Goal: Transaction & Acquisition: Purchase product/service

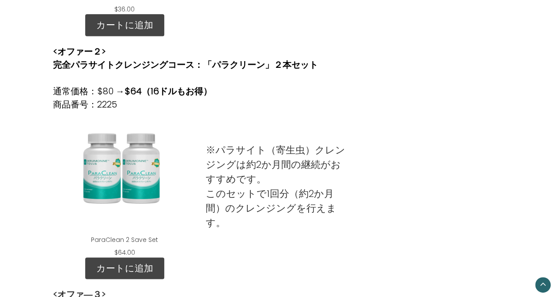
scroll to position [485, 0]
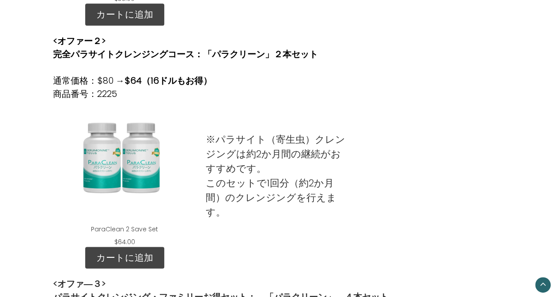
click at [140, 171] on div "ParaClean 2 Save Set" at bounding box center [124, 163] width 129 height 110
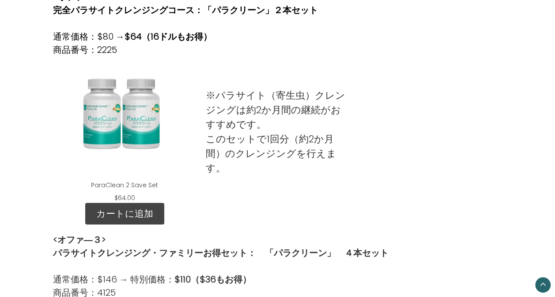
scroll to position [618, 0]
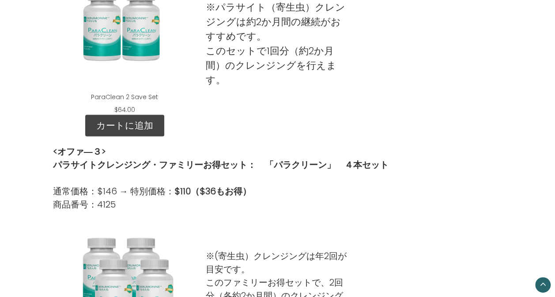
click at [128, 286] on div "ParaClean 4 Save Set" at bounding box center [124, 278] width 129 height 110
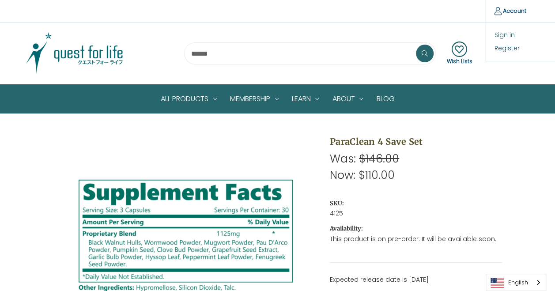
click at [507, 34] on link "Sign in" at bounding box center [528, 35] width 87 height 13
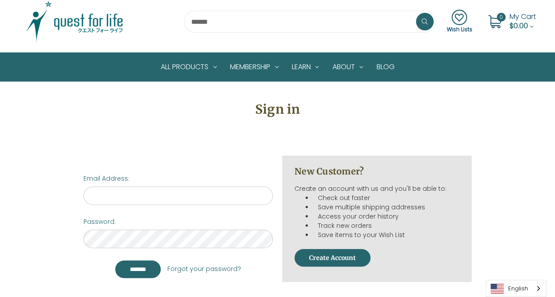
scroll to position [88, 0]
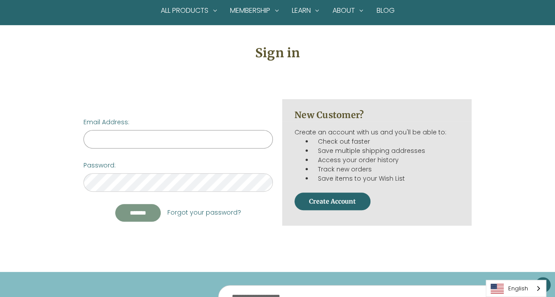
type input "**********"
click at [146, 214] on input "*******" at bounding box center [137, 213] width 45 height 18
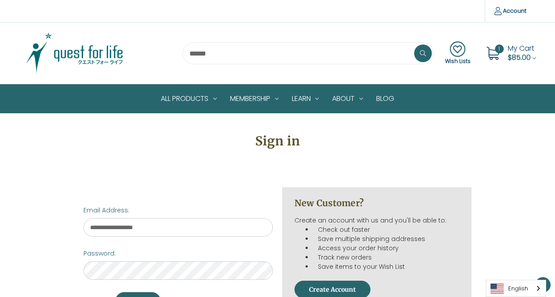
scroll to position [79, 0]
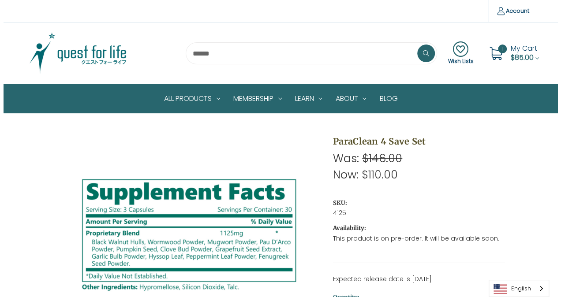
scroll to position [88, 0]
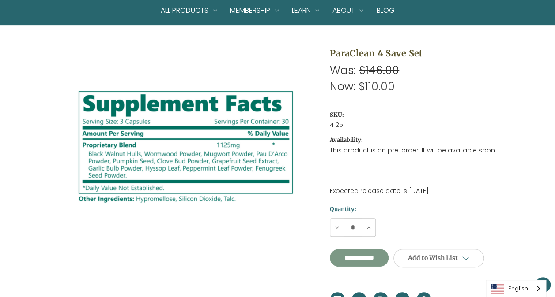
click at [379, 267] on input "**********" at bounding box center [359, 258] width 59 height 18
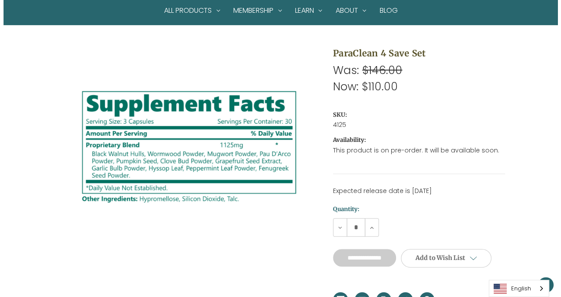
type input "**********"
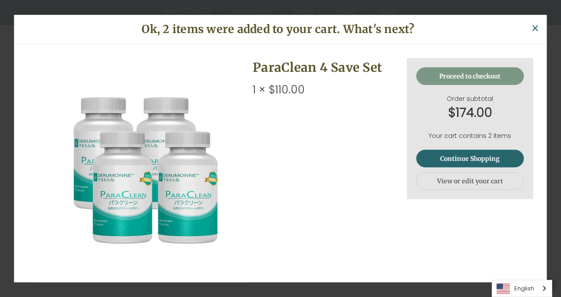
click at [432, 75] on link "Proceed to checkout" at bounding box center [470, 77] width 108 height 18
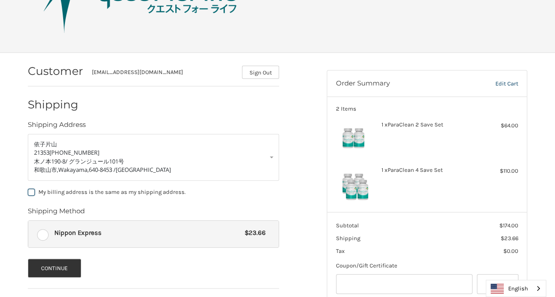
scroll to position [136, 0]
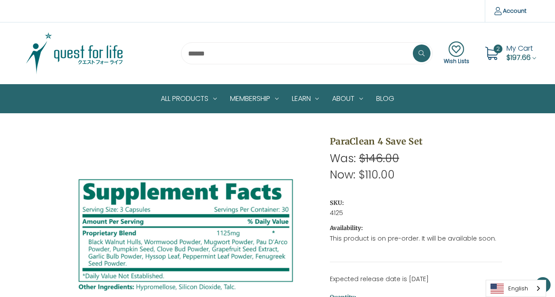
scroll to position [79, 0]
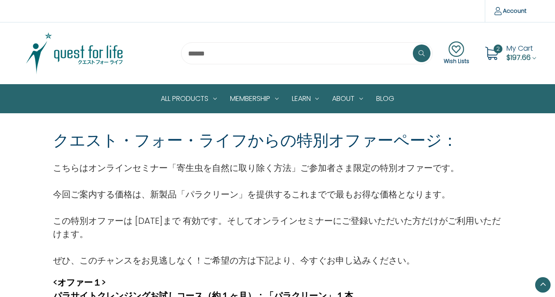
scroll to position [618, 0]
click at [529, 56] on span "$197.66" at bounding box center [518, 58] width 24 height 10
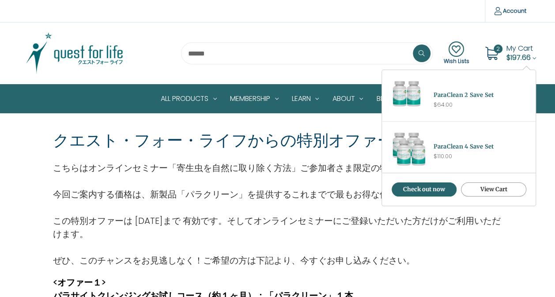
click at [491, 184] on link "View Cart" at bounding box center [493, 190] width 65 height 14
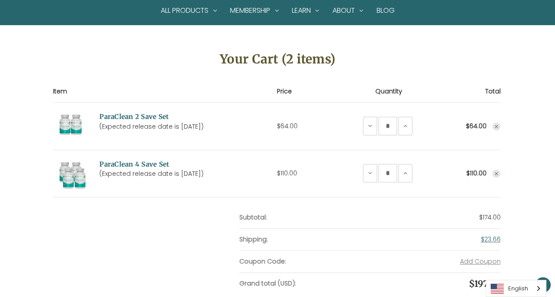
scroll to position [132, 0]
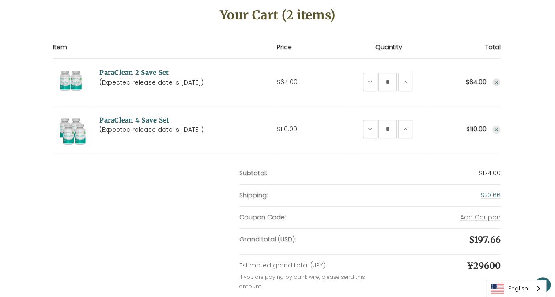
click at [496, 81] on use "Remove ParaClean 2 Save Set from cart" at bounding box center [496, 82] width 3 height 3
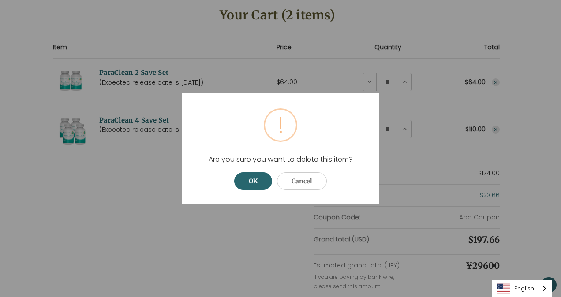
click at [276, 183] on div "OK Cancel" at bounding box center [281, 185] width 182 height 24
click at [258, 183] on button "OK" at bounding box center [253, 182] width 38 height 18
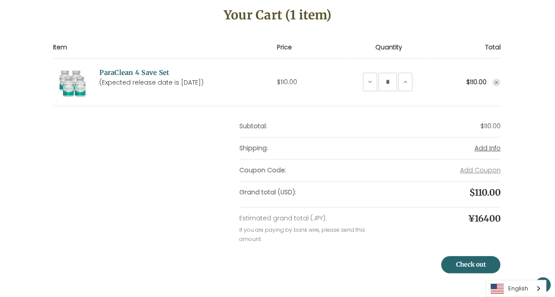
click at [485, 149] on span "Add Info" at bounding box center [487, 148] width 26 height 9
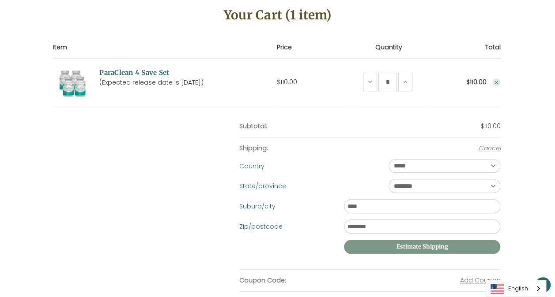
click at [482, 251] on button "Estimate Shipping" at bounding box center [422, 247] width 157 height 14
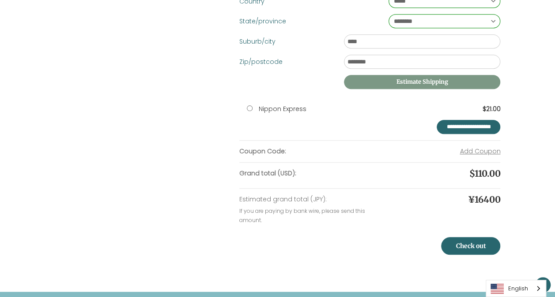
scroll to position [309, 0]
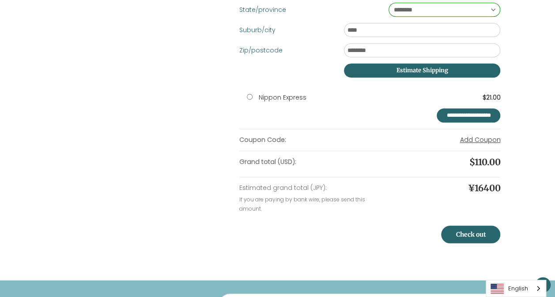
click at [488, 143] on button "Add Coupon" at bounding box center [479, 139] width 41 height 9
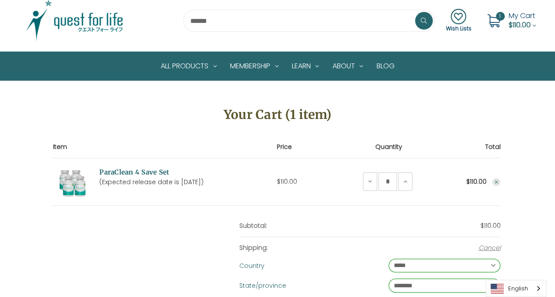
scroll to position [0, 0]
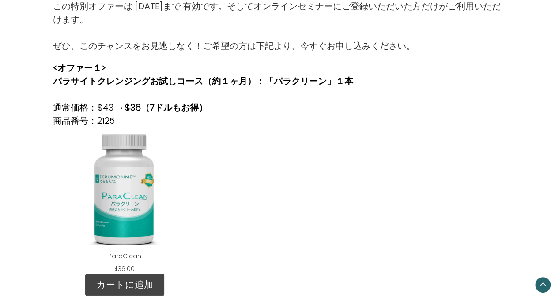
scroll to position [265, 0]
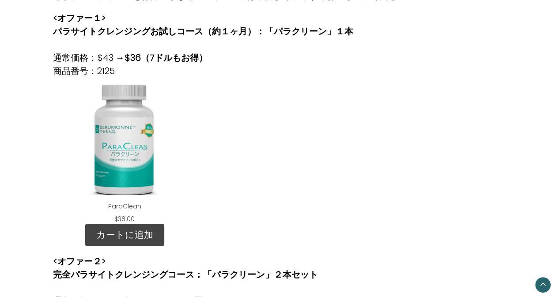
click at [109, 161] on div "ParaClean" at bounding box center [124, 140] width 129 height 110
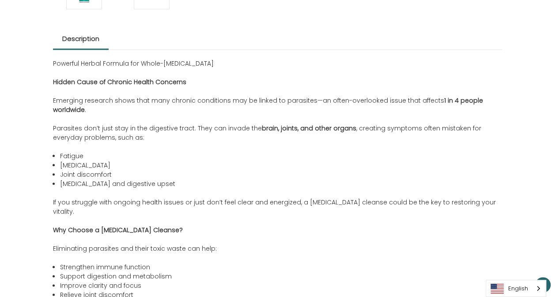
scroll to position [485, 0]
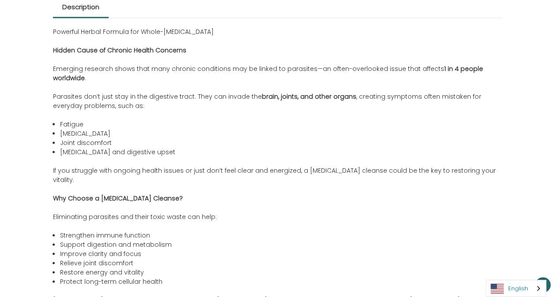
click at [520, 289] on link "English" at bounding box center [516, 289] width 60 height 16
click at [512, 270] on link "日本語" at bounding box center [509, 272] width 46 height 16
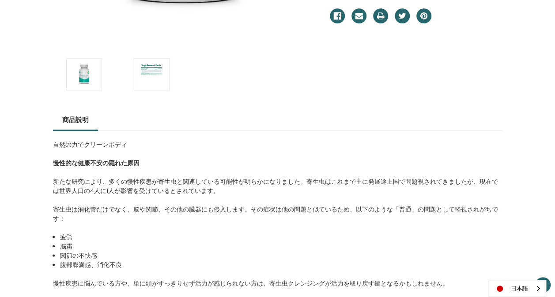
scroll to position [334, 0]
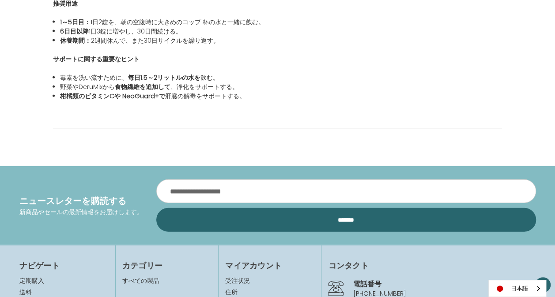
scroll to position [1015, 0]
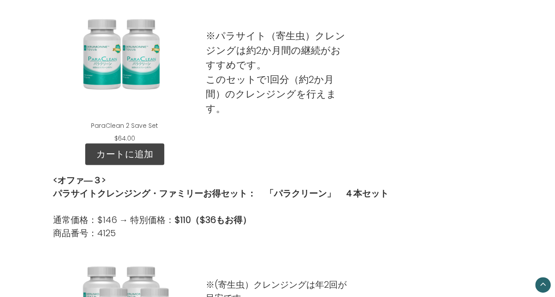
scroll to position [529, 0]
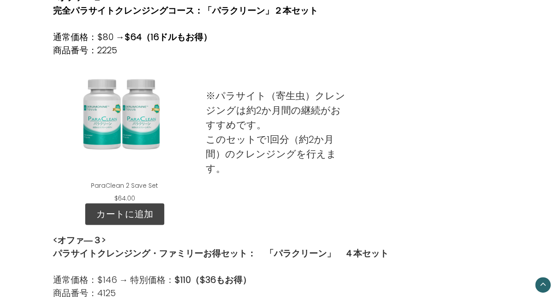
click at [243, 118] on p "※パラサイト（寄生虫）クレンジングは約2か月間の継続がおすすめです。 このセットで1回分（約2か月間）のクレンジングを行えます。" at bounding box center [277, 132] width 143 height 87
click at [121, 120] on div "ParaClean 2 Save Set" at bounding box center [124, 119] width 129 height 110
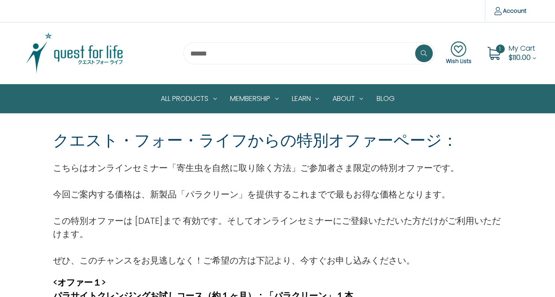
click at [514, 52] on span "My Cart" at bounding box center [521, 48] width 26 height 10
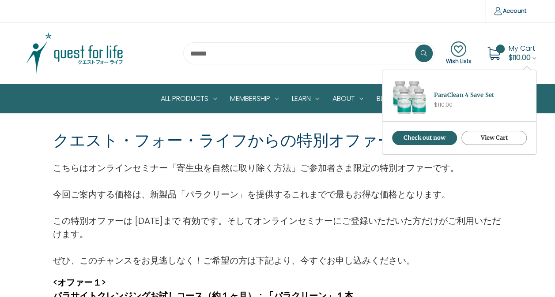
click at [489, 142] on link "View Cart" at bounding box center [493, 138] width 65 height 14
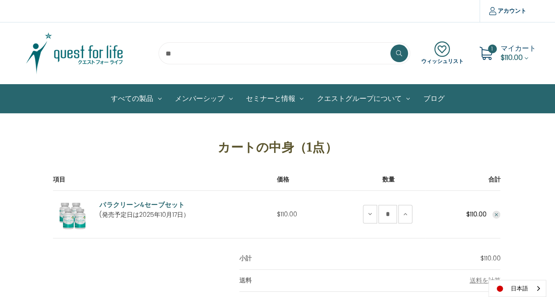
click at [496, 217] on icon "Remove ParaClean 4 Save Set from cart" at bounding box center [495, 214] width 5 height 5
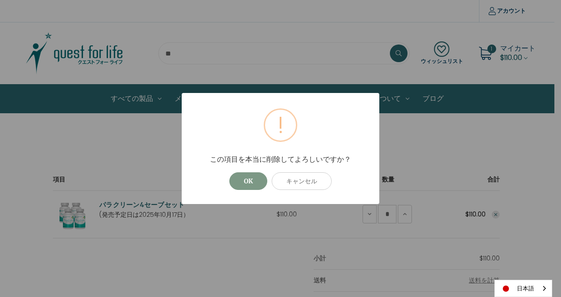
click at [252, 187] on button "OK" at bounding box center [248, 182] width 38 height 18
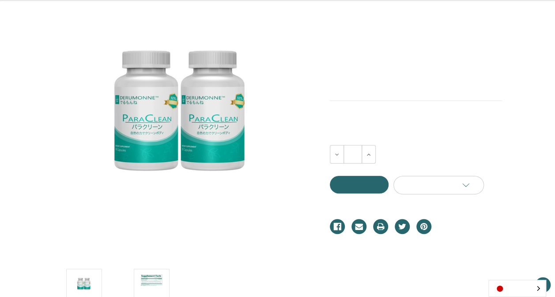
scroll to position [176, 0]
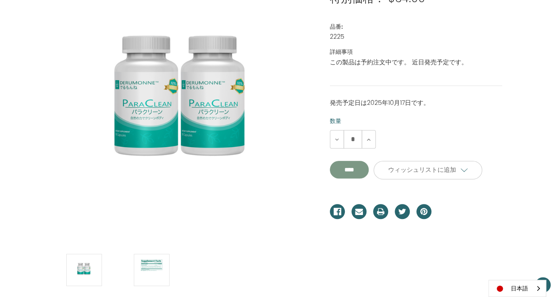
click at [368, 176] on input "**********" at bounding box center [349, 170] width 39 height 18
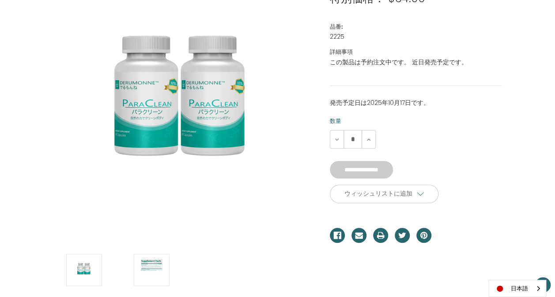
type input "****"
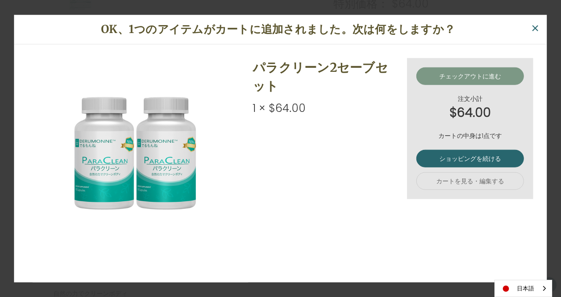
click at [470, 73] on link "チェックアウトに進む" at bounding box center [470, 77] width 108 height 18
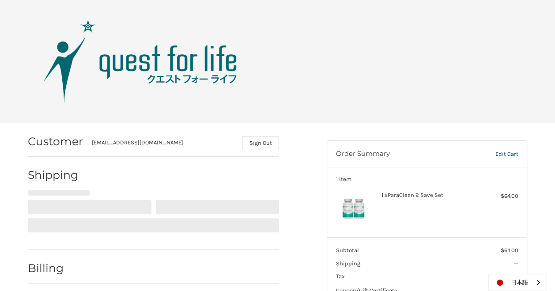
select select "**"
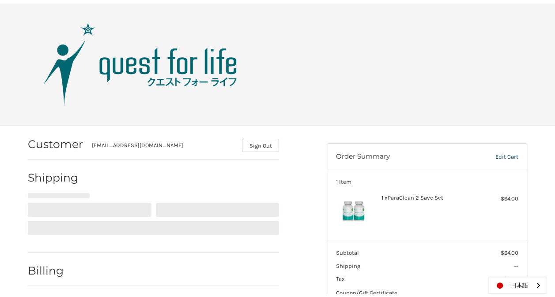
select select "**"
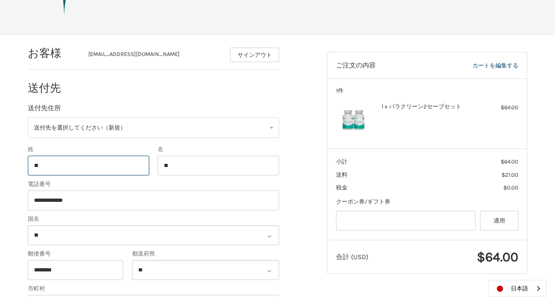
scroll to position [132, 0]
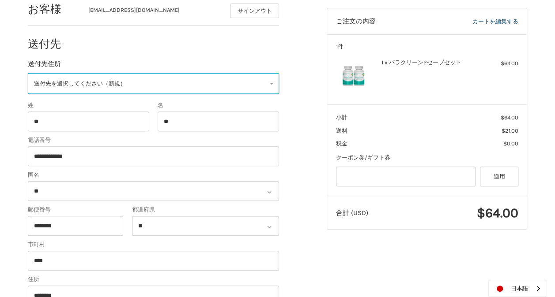
click at [279, 88] on link "送付先を選択してください（新規）" at bounding box center [153, 83] width 251 height 21
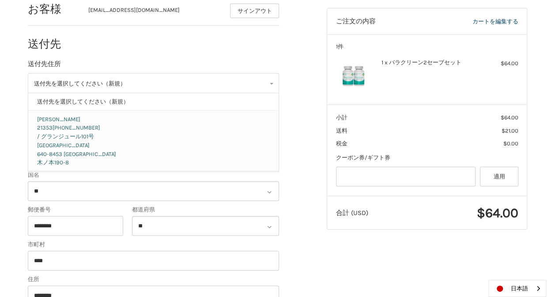
click at [206, 136] on p "/ グランジュール101号" at bounding box center [153, 136] width 233 height 9
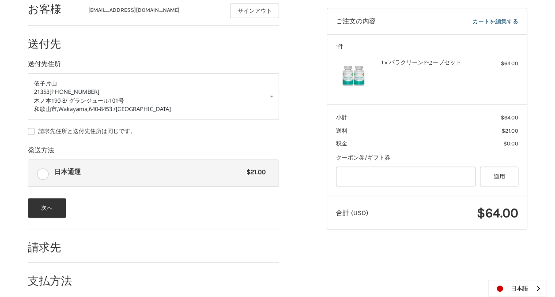
click at [26, 207] on div "お客様 [EMAIL_ADDRESS][DOMAIN_NAME] サインアウト 送付先 送付先住所 [PERSON_NAME] [PERSON_NAME] 2…" at bounding box center [170, 144] width 299 height 306
click at [44, 206] on button "次へ" at bounding box center [47, 208] width 38 height 20
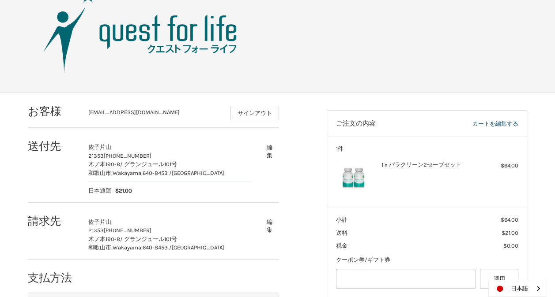
scroll to position [0, 0]
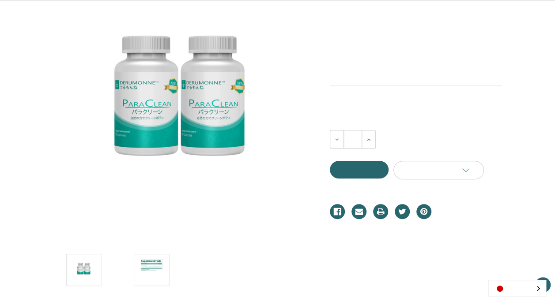
scroll to position [176, 0]
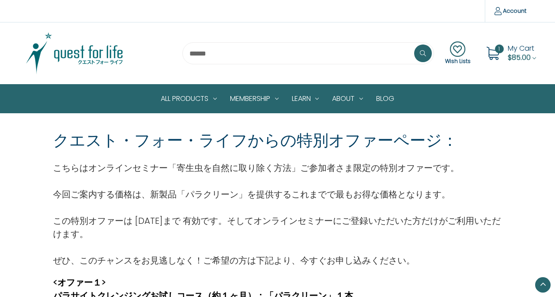
scroll to position [529, 0]
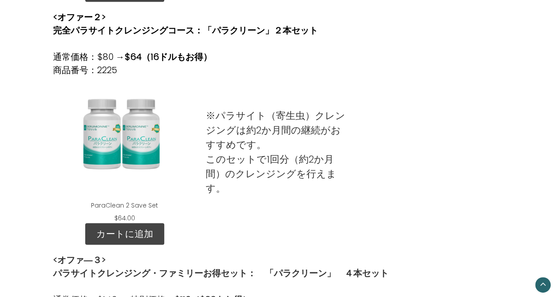
scroll to position [485, 0]
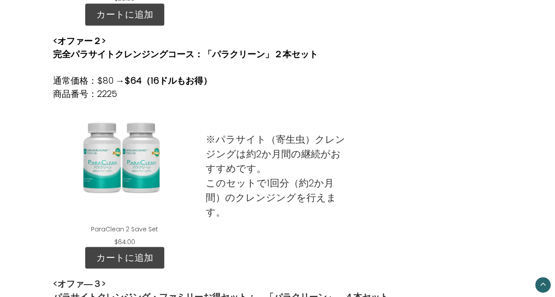
click at [135, 164] on div "ParaClean 2 Save Set" at bounding box center [124, 163] width 129 height 110
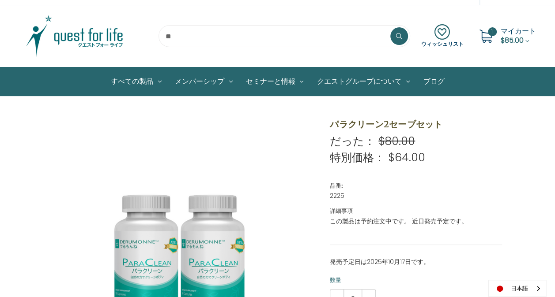
scroll to position [176, 0]
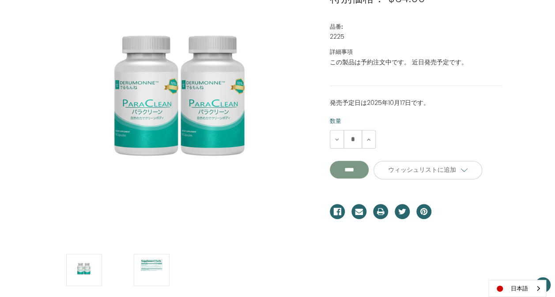
click at [362, 177] on input "**********" at bounding box center [349, 170] width 39 height 18
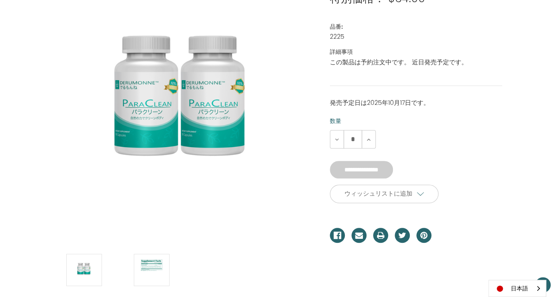
type input "****"
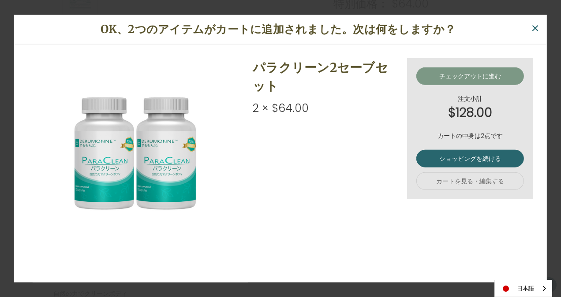
click at [456, 77] on link "チェックアウトに進む" at bounding box center [470, 77] width 108 height 18
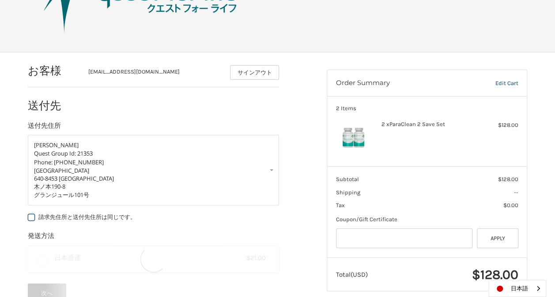
scroll to position [71, 0]
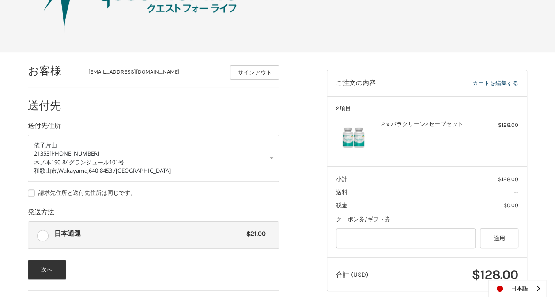
click at [499, 77] on header "ご注文の内容 カートを編集する" at bounding box center [426, 83] width 199 height 26
click at [499, 81] on link "カートを編集する" at bounding box center [469, 83] width 98 height 9
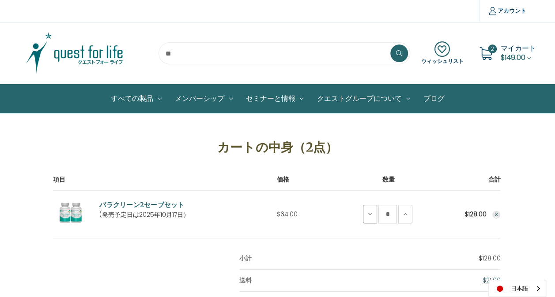
click at [370, 215] on icon at bounding box center [369, 214] width 7 height 7
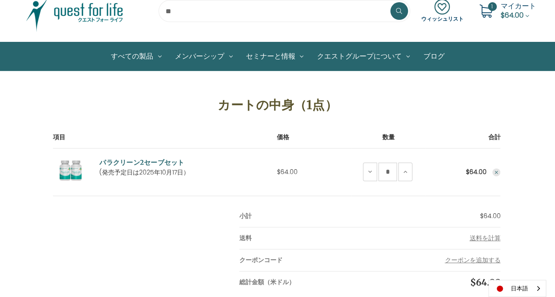
scroll to position [88, 0]
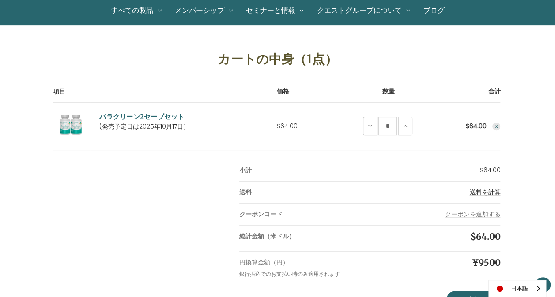
click at [477, 192] on span "送料を計算" at bounding box center [484, 192] width 31 height 9
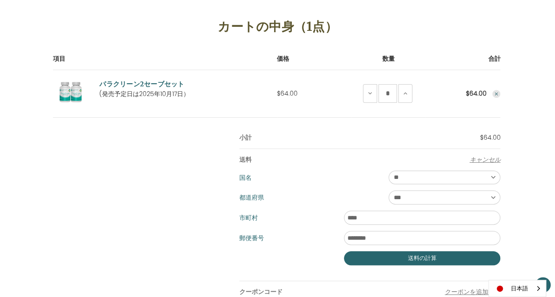
scroll to position [176, 0]
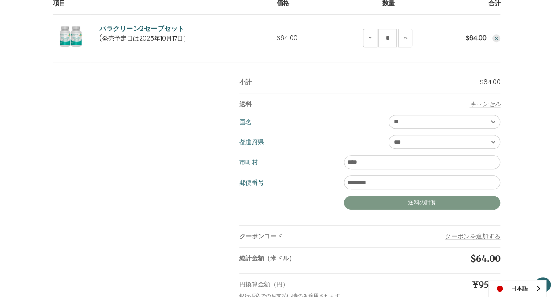
click at [451, 205] on button "送料の計算" at bounding box center [422, 203] width 157 height 14
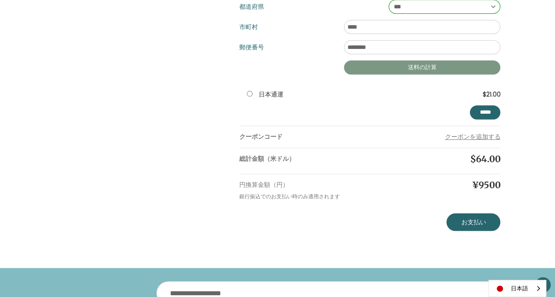
scroll to position [353, 0]
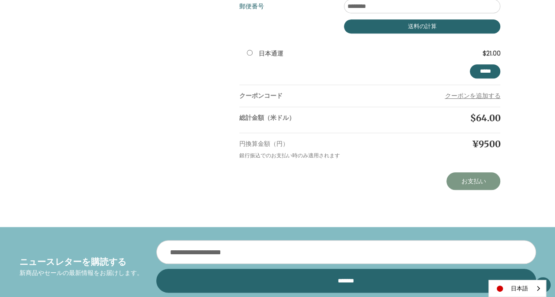
click at [474, 189] on link "お支払い" at bounding box center [473, 182] width 54 height 18
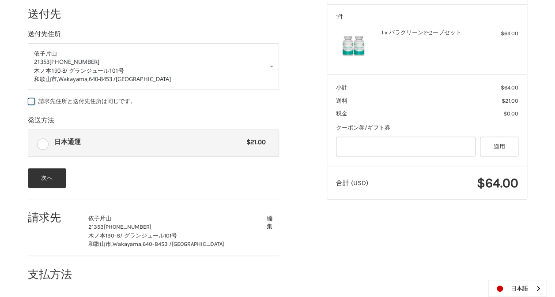
scroll to position [162, 0]
click at [47, 177] on button "次へ" at bounding box center [47, 178] width 38 height 20
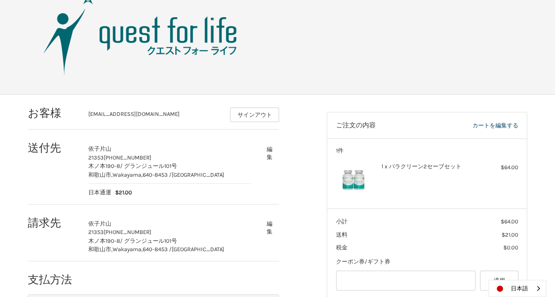
scroll to position [0, 0]
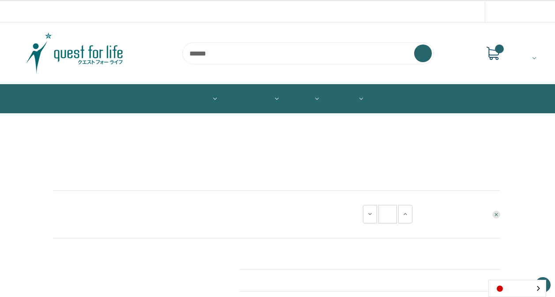
scroll to position [353, 0]
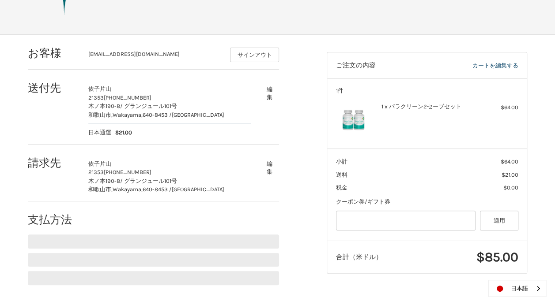
scroll to position [89, 0]
